Goal: Information Seeking & Learning: Understand process/instructions

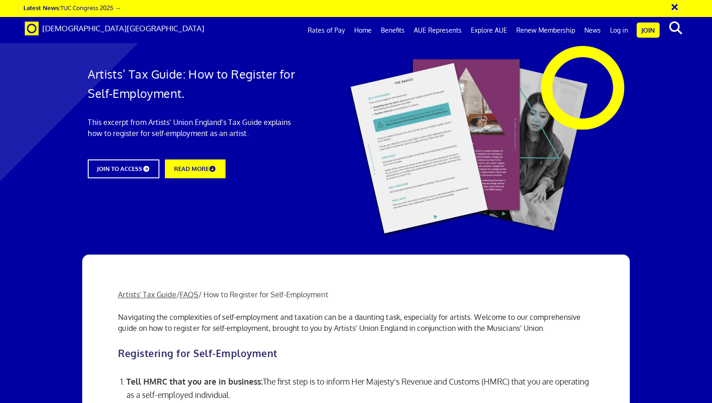
scroll to position [847, 0]
click at [236, 87] on h1 "Artists’ Tax Guide: How to Register for Self-Employment." at bounding box center [195, 83] width 215 height 39
click at [236, 290] on span "Artists' Tax Guide / FAQS / How to Register for Self-Employment" at bounding box center [223, 294] width 210 height 9
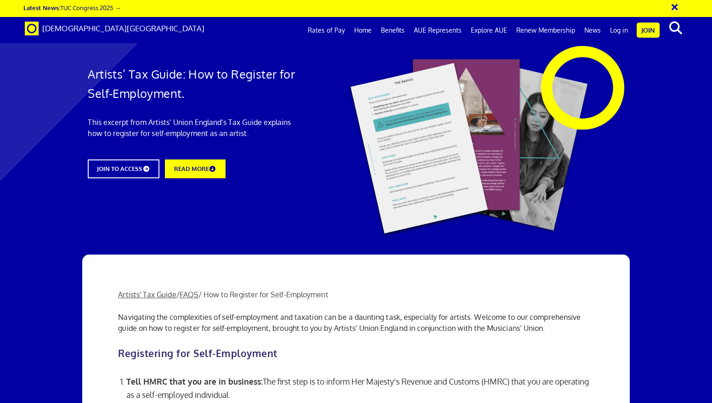
scroll to position [271, 0]
